Goal: Task Accomplishment & Management: Use online tool/utility

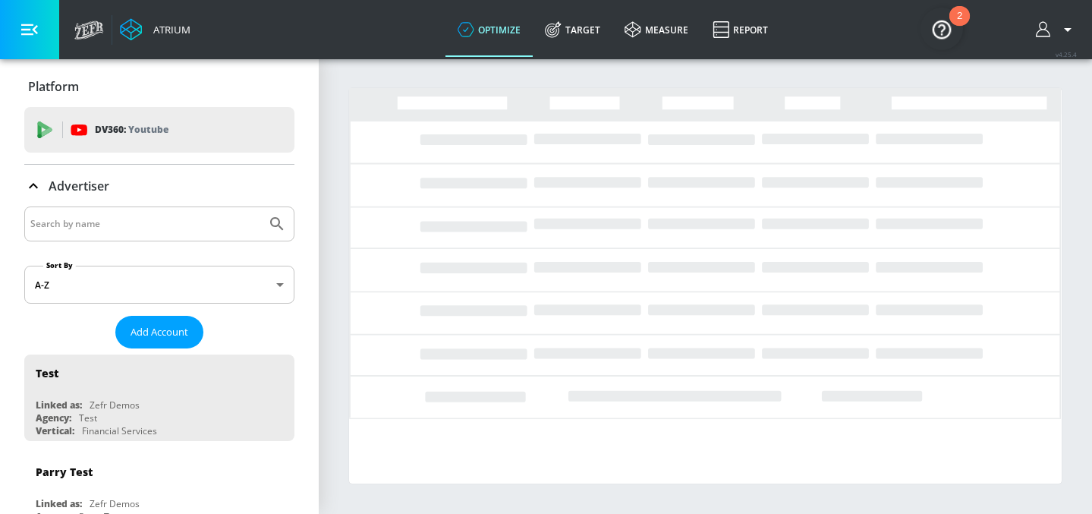
click at [156, 225] on input "Search by name" at bounding box center [145, 224] width 230 height 20
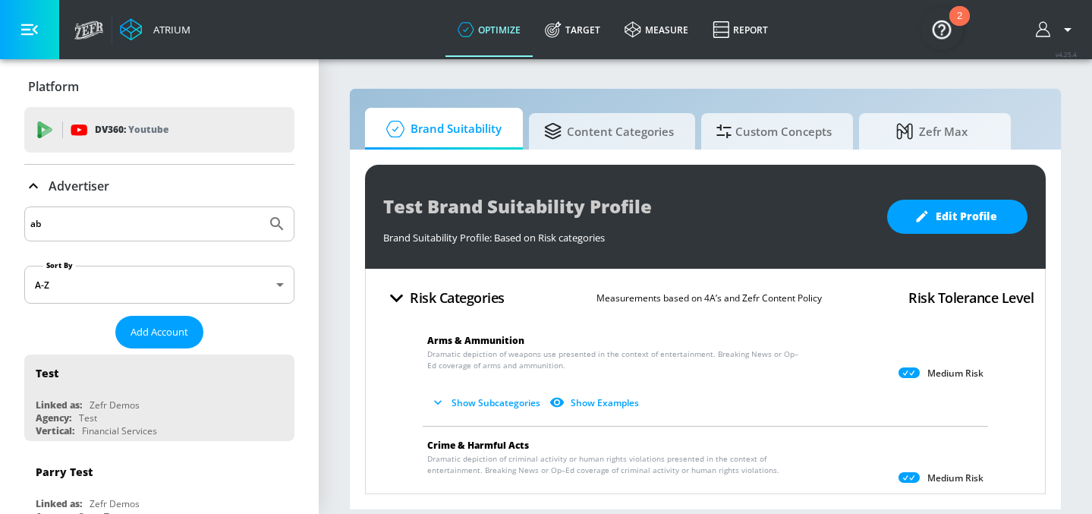
type input "a"
click at [260, 207] on button "Submit Search" at bounding box center [276, 223] width 33 height 33
click at [112, 227] on input "AbbVie Co-piloy" at bounding box center [145, 224] width 230 height 20
type input "AbbVie Co-pilot"
click at [260, 207] on button "Submit Search" at bounding box center [276, 223] width 33 height 33
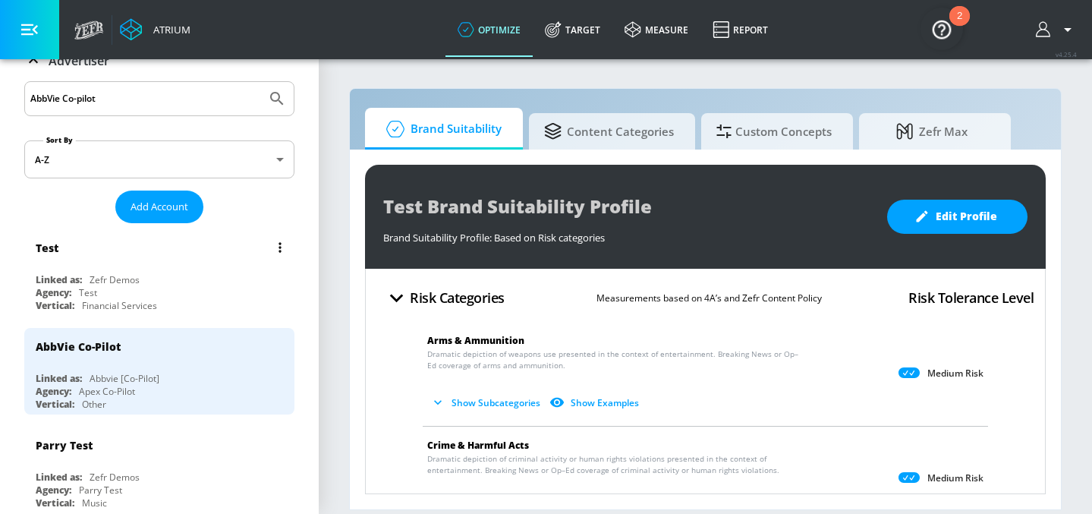
scroll to position [131, 0]
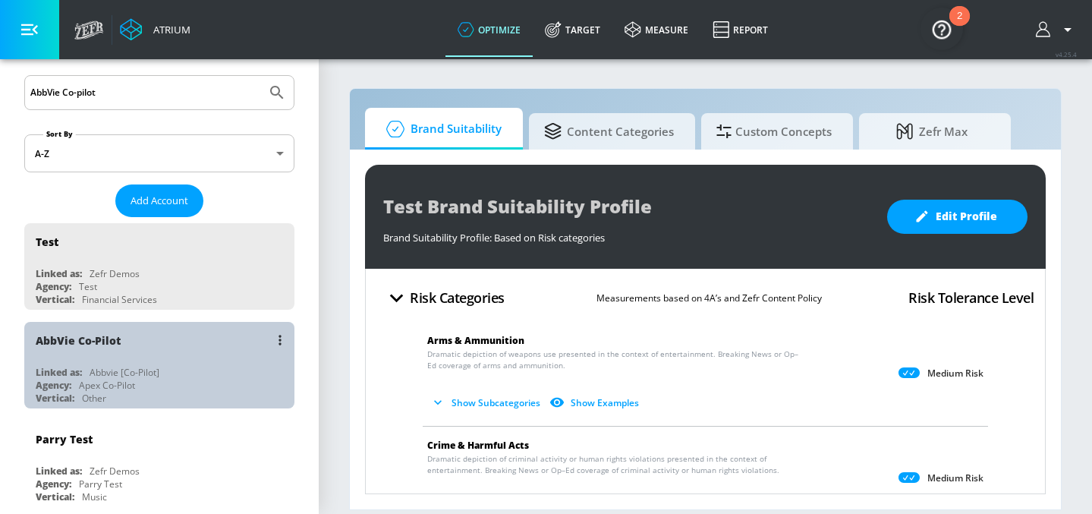
click at [85, 374] on div "Linked as: Abbvie [Co-Pilot]" at bounding box center [163, 372] width 255 height 13
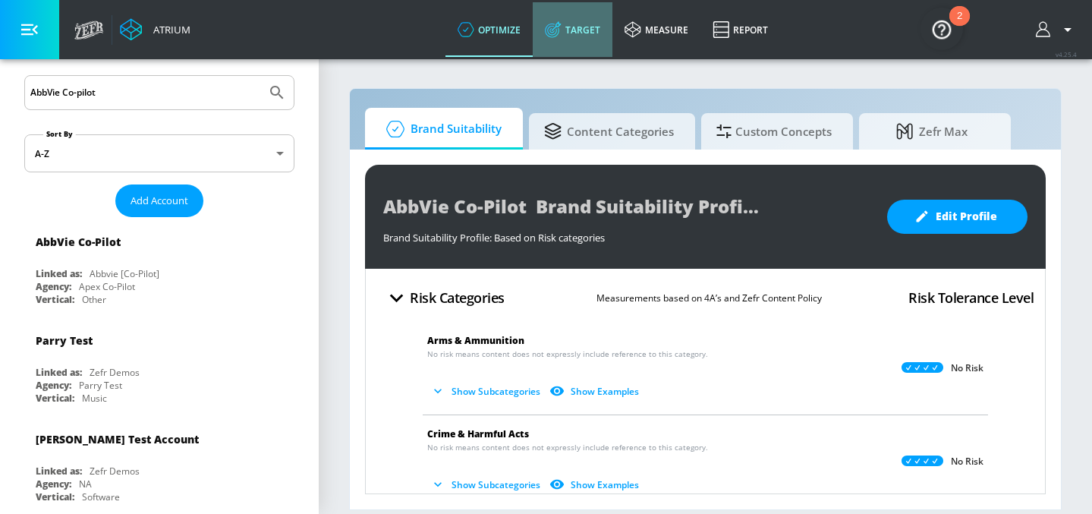
click at [581, 28] on link "Target" at bounding box center [573, 29] width 80 height 55
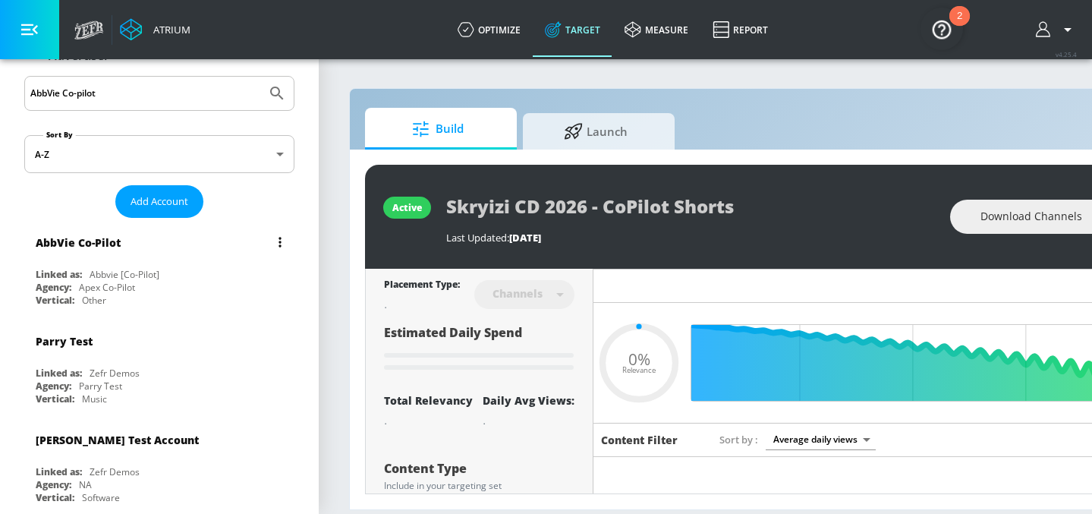
scroll to position [92, 0]
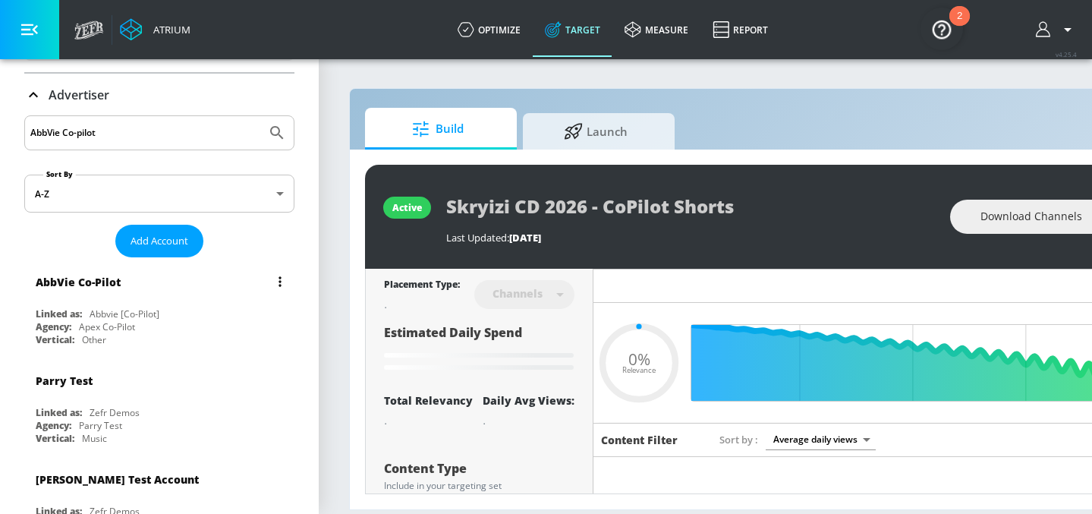
click at [112, 301] on div "AbbVie Co-Pilot Linked as: Abbvie [Co-Pilot] Agency: Apex Co-Pilot Vertical: Ot…" at bounding box center [159, 306] width 270 height 87
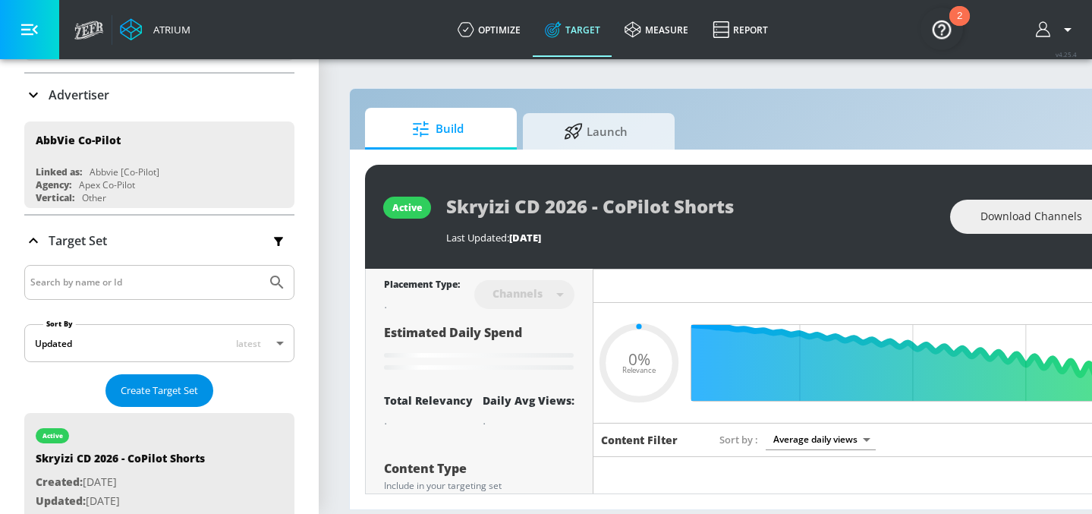
type input "0.52"
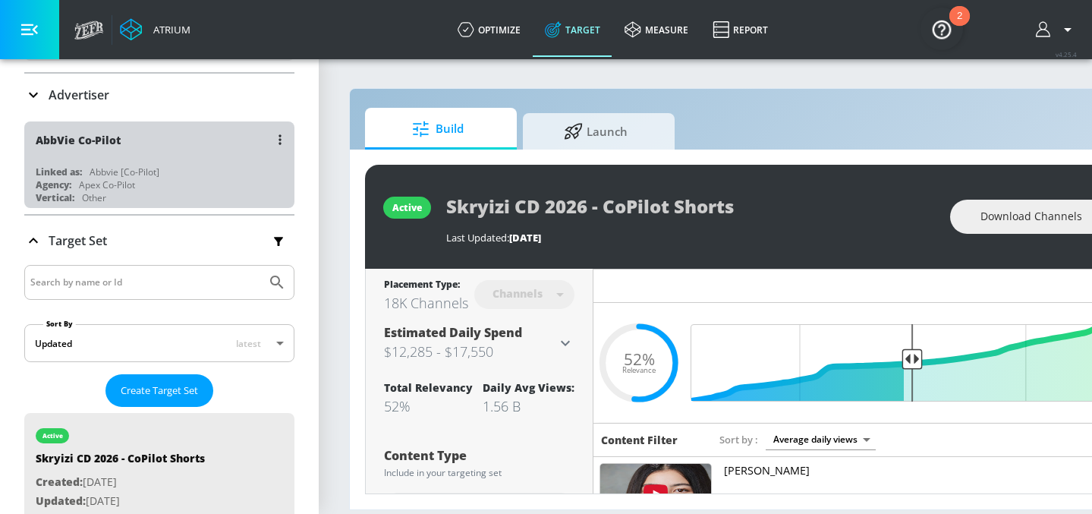
click at [109, 168] on div "Abbvie [Co-Pilot]" at bounding box center [125, 171] width 70 height 13
